Goal: Navigation & Orientation: Find specific page/section

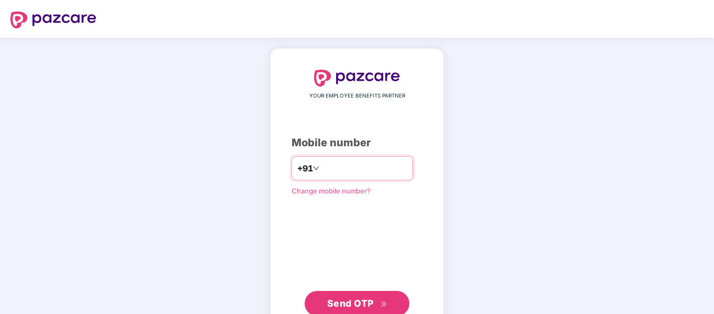
click at [341, 167] on input "*********" at bounding box center [365, 168] width 86 height 17
type input "**********"
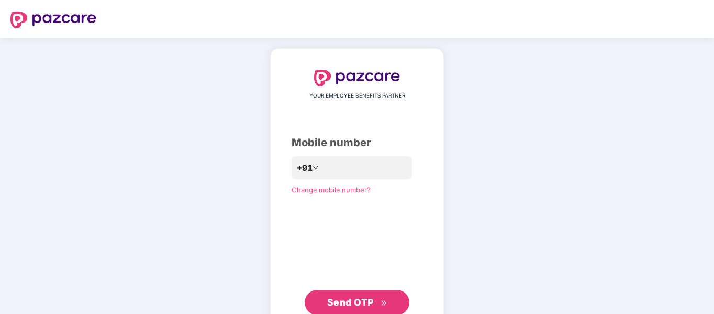
click at [350, 294] on button "Send OTP" at bounding box center [357, 302] width 105 height 25
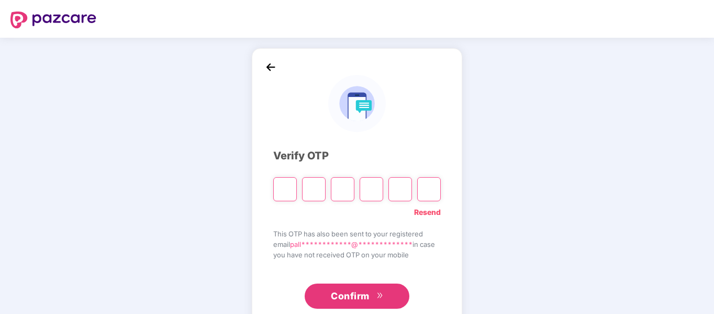
type input "*"
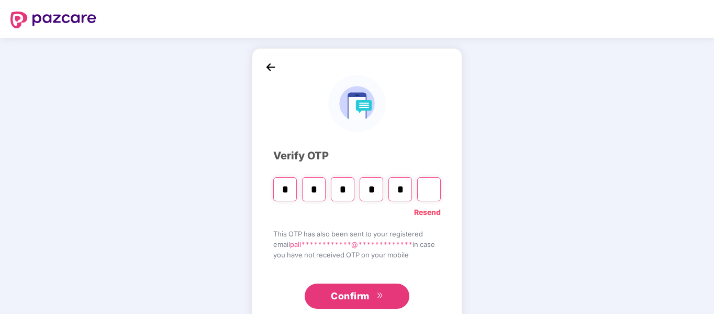
type input "*"
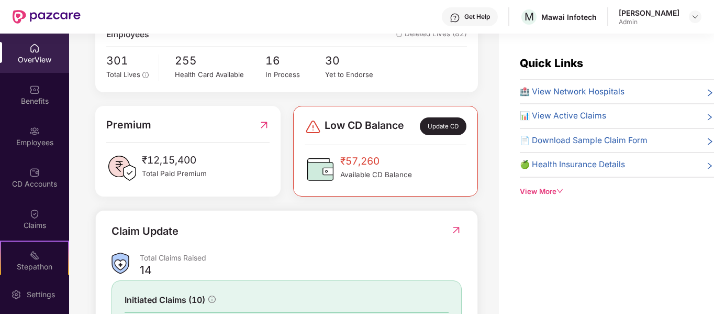
scroll to position [205, 0]
click at [29, 126] on img at bounding box center [34, 131] width 10 height 10
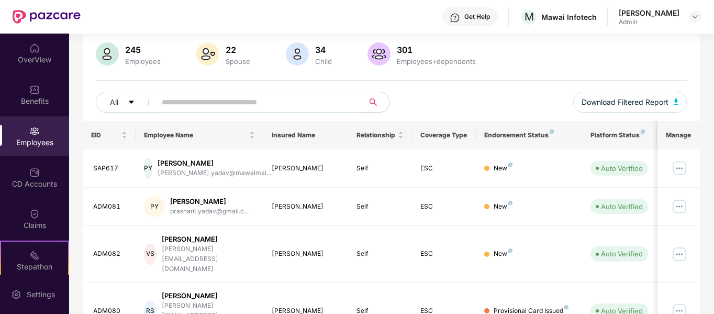
scroll to position [74, 0]
click at [276, 91] on div "245 Employees 22 Spouse 34 Child 301 Employees+dependents All Download Filtered…" at bounding box center [392, 81] width 618 height 79
click at [276, 97] on input "text" at bounding box center [256, 102] width 188 height 16
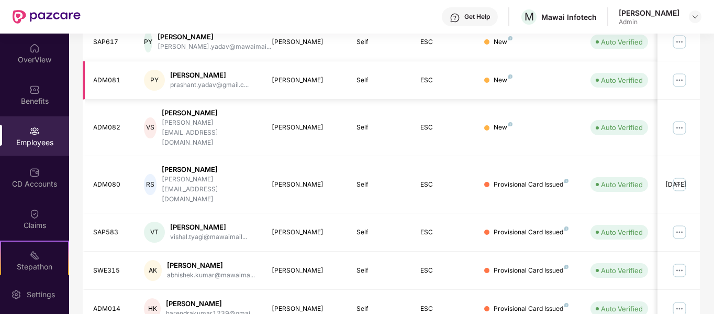
scroll to position [0, 0]
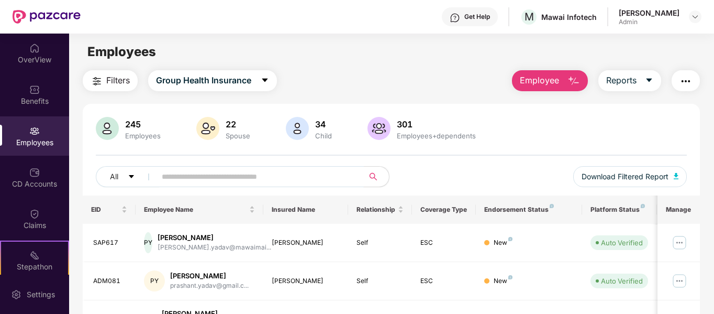
click at [259, 173] on input "text" at bounding box center [256, 177] width 188 height 16
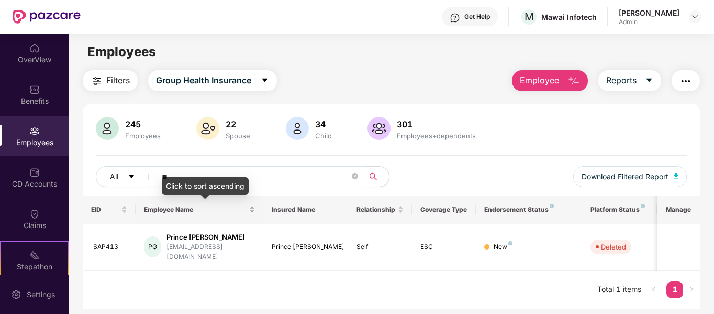
type input "*"
